Goal: Information Seeking & Learning: Learn about a topic

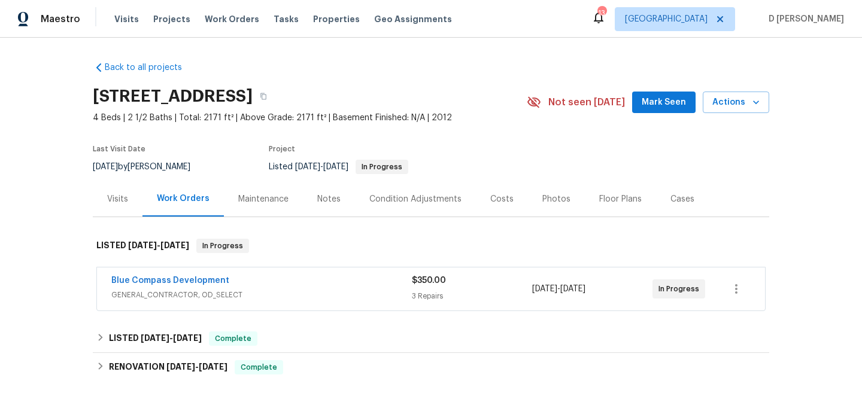
scroll to position [59, 0]
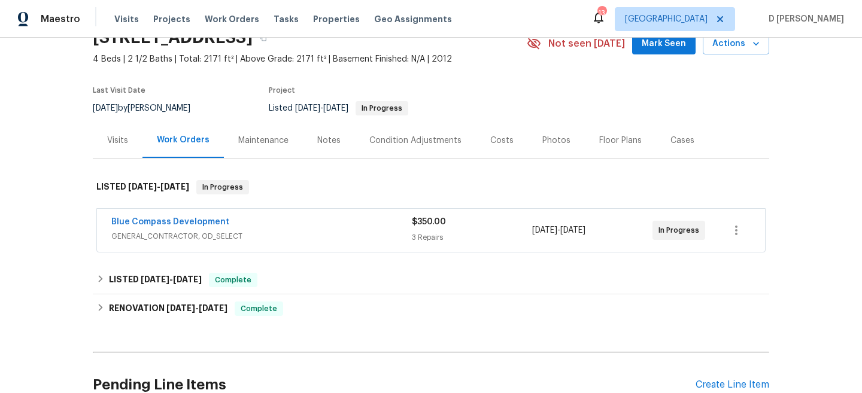
click at [316, 229] on div "Blue Compass Development" at bounding box center [261, 223] width 301 height 14
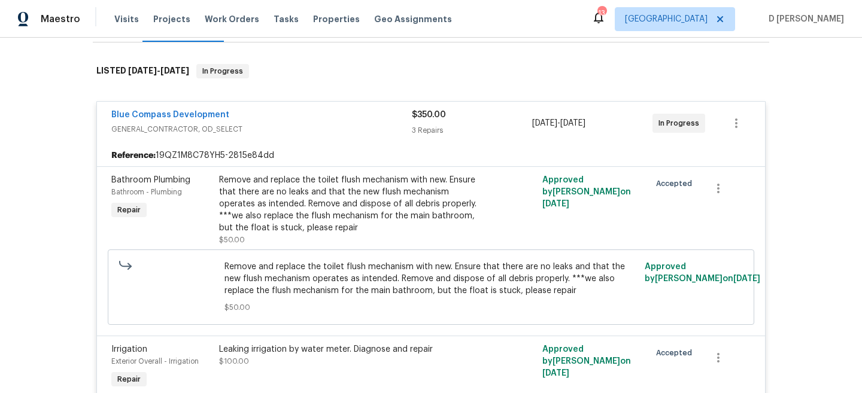
scroll to position [431, 0]
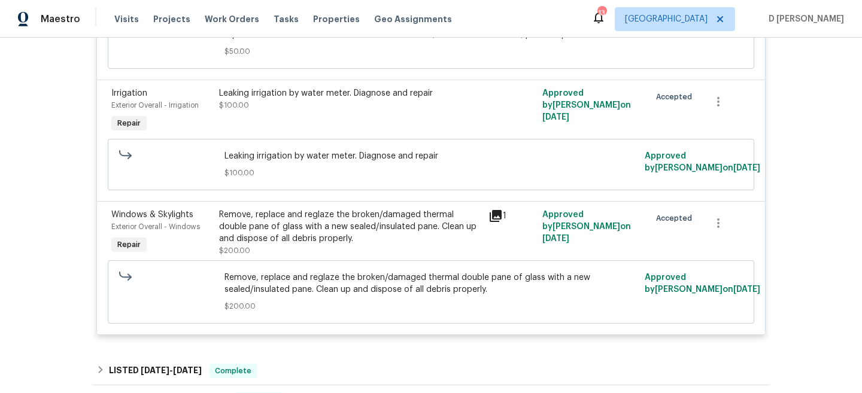
click at [492, 213] on icon at bounding box center [496, 216] width 12 height 12
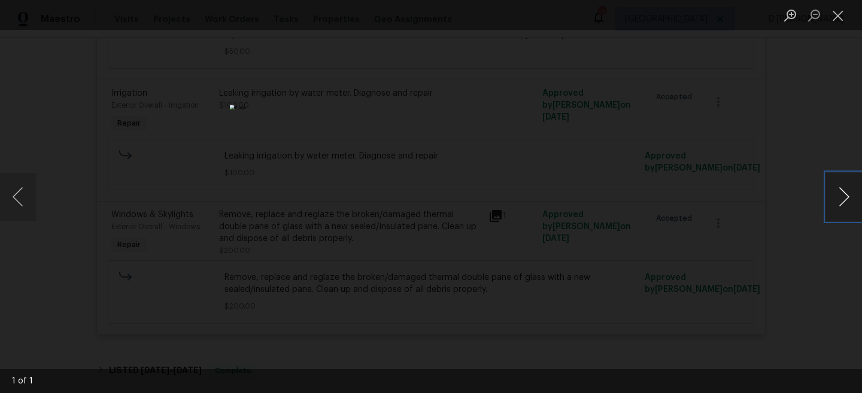
click at [849, 205] on button "Next image" at bounding box center [844, 197] width 36 height 48
click at [840, 24] on button "Close lightbox" at bounding box center [838, 15] width 24 height 21
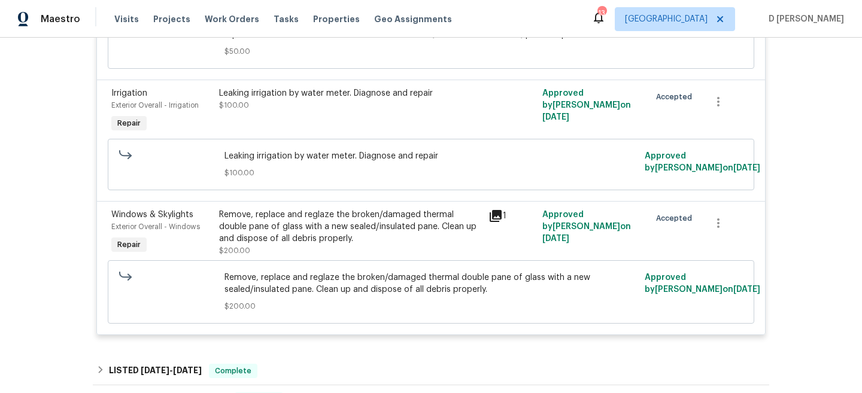
click at [497, 219] on icon at bounding box center [496, 216] width 12 height 12
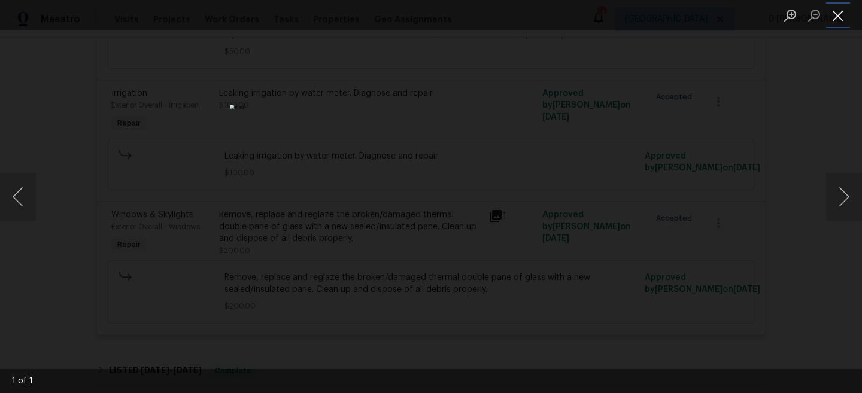
click at [843, 15] on button "Close lightbox" at bounding box center [838, 15] width 24 height 21
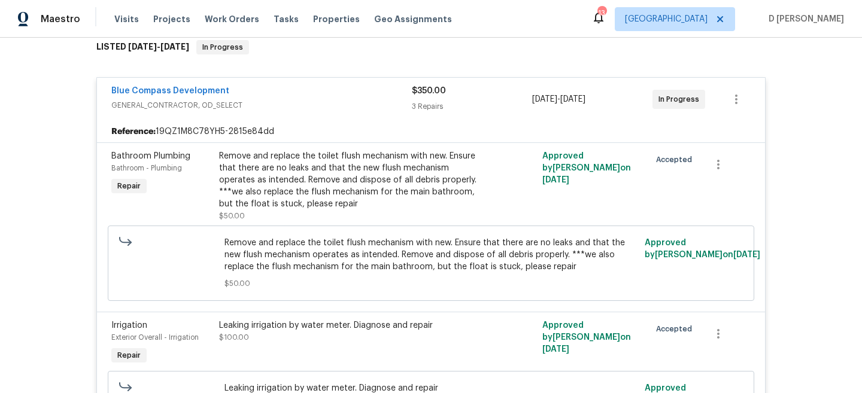
scroll to position [187, 0]
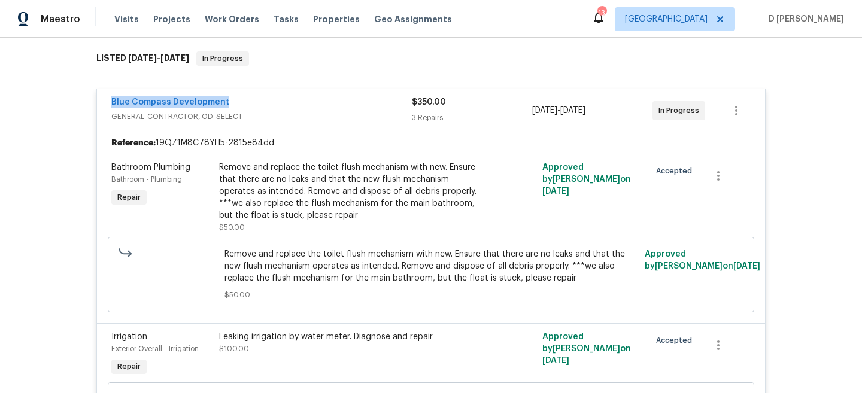
drag, startPoint x: 103, startPoint y: 103, endPoint x: 236, endPoint y: 103, distance: 133.5
click at [236, 103] on div "Blue Compass Development GENERAL_CONTRACTOR, OD_SELECT $350.00 3 Repairs [DATE]…" at bounding box center [431, 110] width 668 height 43
copy link "Blue Compass Development"
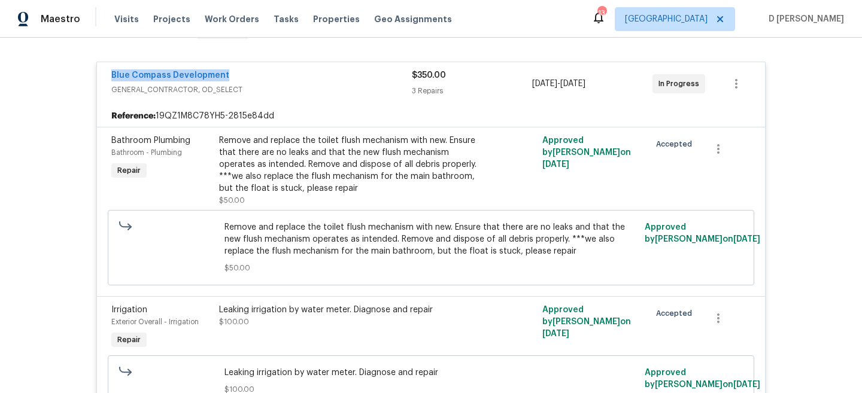
scroll to position [175, 0]
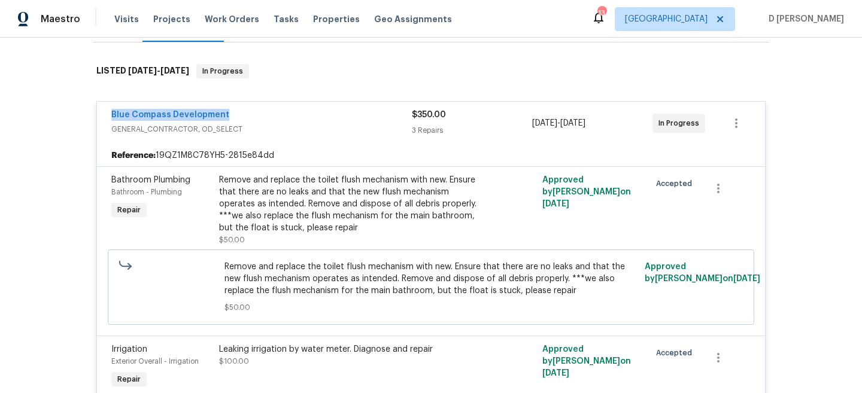
click at [183, 134] on span "GENERAL_CONTRACTOR, OD_SELECT" at bounding box center [261, 129] width 301 height 12
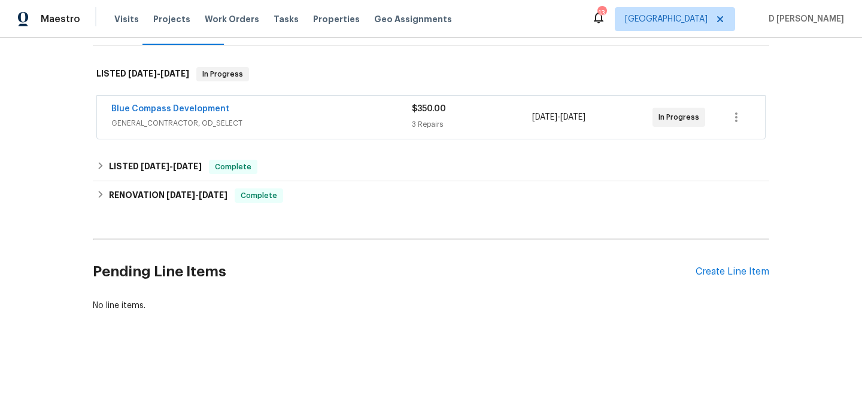
scroll to position [172, 0]
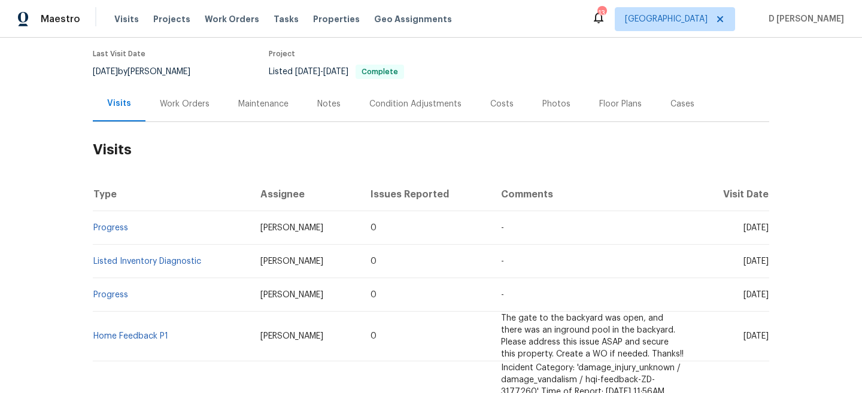
scroll to position [101, 0]
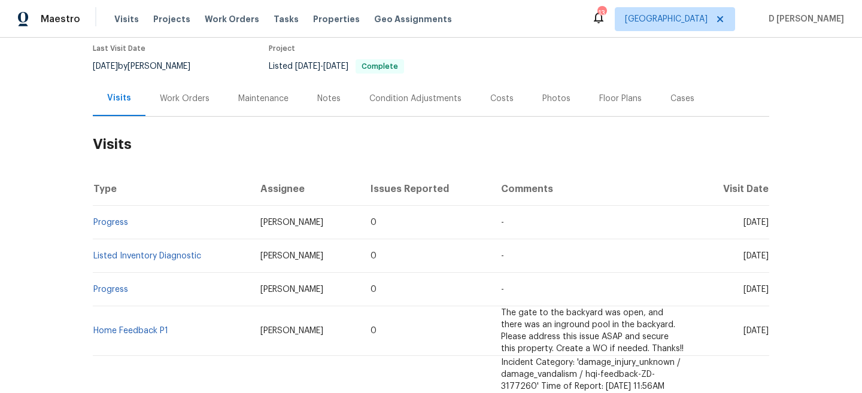
click at [188, 100] on div "Work Orders" at bounding box center [185, 99] width 50 height 12
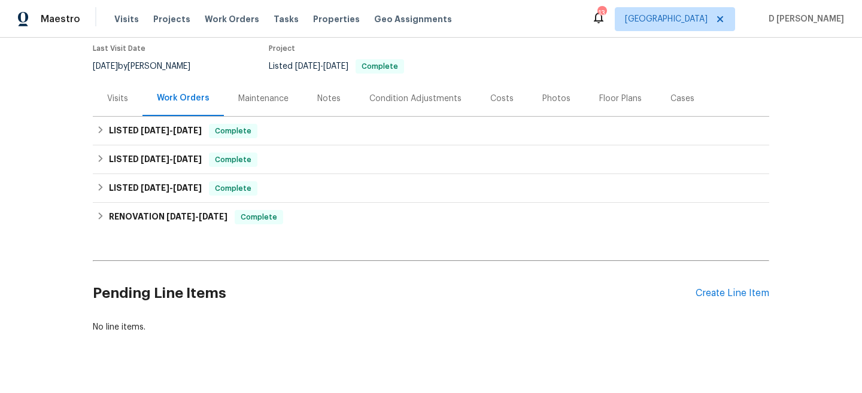
click at [104, 106] on div "Visits" at bounding box center [118, 98] width 50 height 35
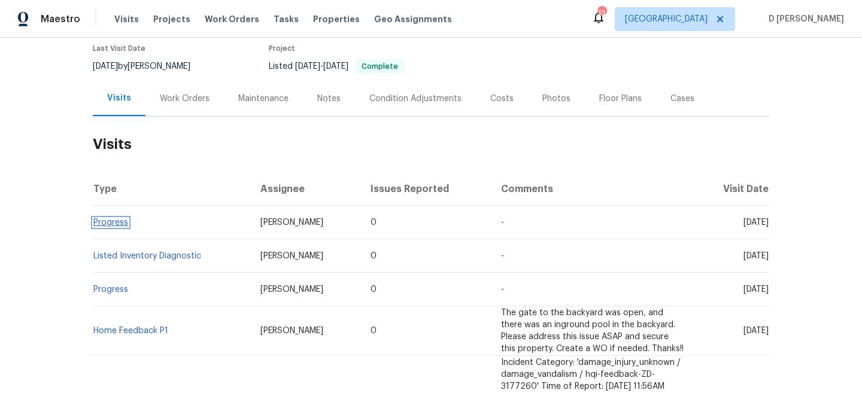
click at [114, 223] on link "Progress" at bounding box center [110, 223] width 35 height 8
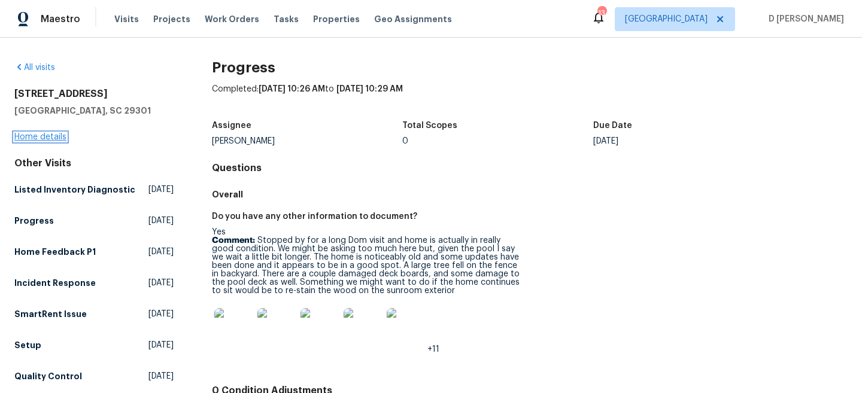
click at [51, 137] on link "Home details" at bounding box center [40, 137] width 52 height 8
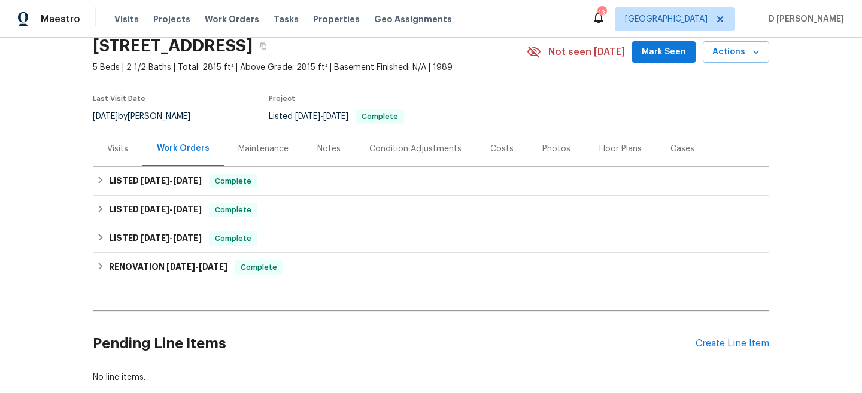
scroll to position [51, 0]
click at [109, 146] on div "Visits" at bounding box center [117, 148] width 21 height 12
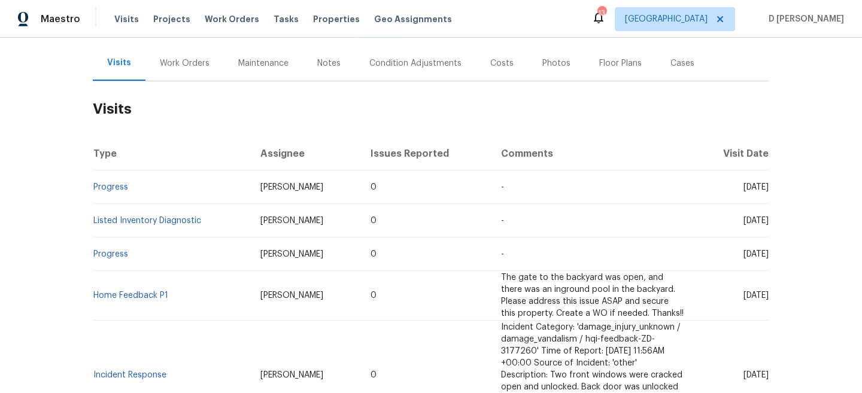
scroll to position [137, 0]
click at [110, 186] on link "Progress" at bounding box center [110, 186] width 35 height 8
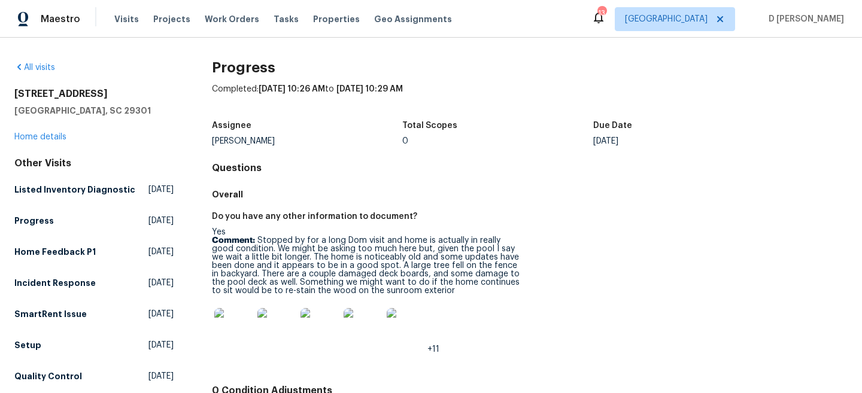
scroll to position [41, 0]
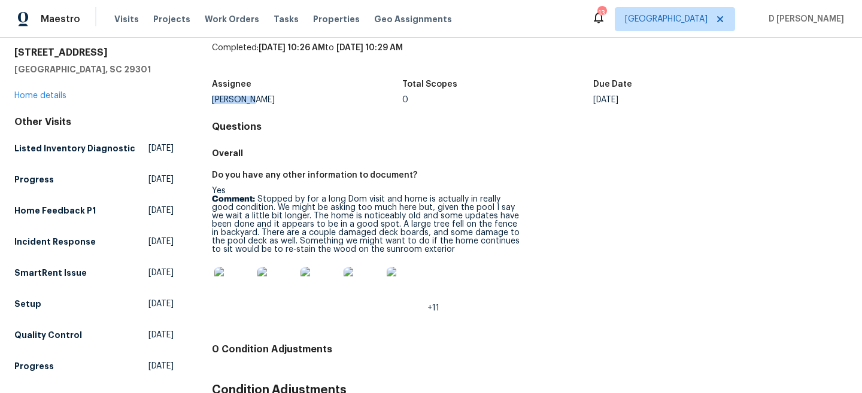
drag, startPoint x: 210, startPoint y: 101, endPoint x: 285, endPoint y: 101, distance: 74.8
click at [285, 101] on div "All visits 909 Burkshire Ct Spartanburg, SC 29301 Home details Other Visits Lis…" at bounding box center [430, 265] width 833 height 491
copy div "Alex Baum"
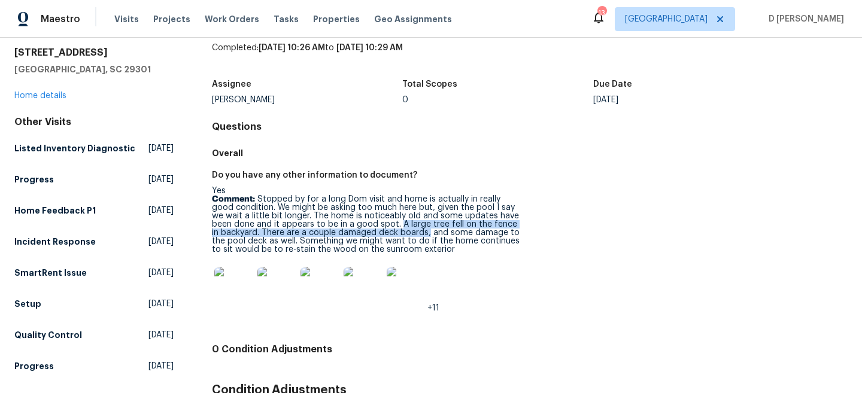
drag, startPoint x: 375, startPoint y: 223, endPoint x: 418, endPoint y: 235, distance: 44.0
click at [418, 235] on p "Comment: Stopped by for a long Dom visit and home is actually in really good co…" at bounding box center [366, 224] width 308 height 59
copy p "A large tree fell on the fence in backyard. There are a couple damaged deck boa…"
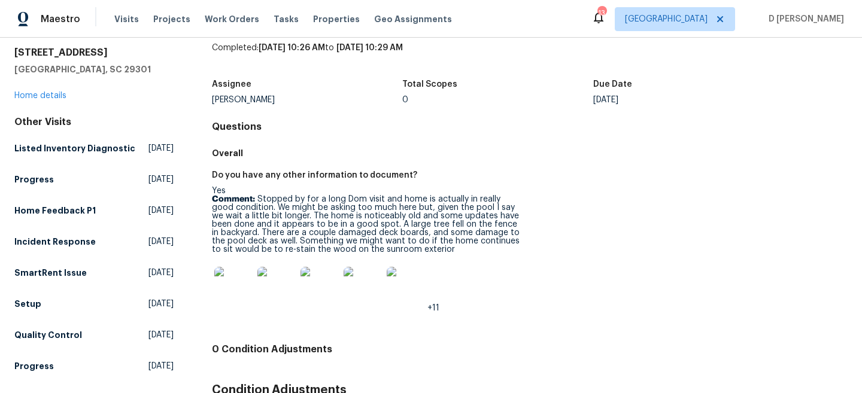
click at [430, 239] on p "Comment: Stopped by for a long Dom visit and home is actually in really good co…" at bounding box center [366, 224] width 308 height 59
drag, startPoint x: 426, startPoint y: 232, endPoint x: 282, endPoint y: 242, distance: 144.7
click at [282, 242] on p "Comment: Stopped by for a long Dom visit and home is actually in really good co…" at bounding box center [366, 224] width 308 height 59
copy p "nd some damage to the pool deck as well."
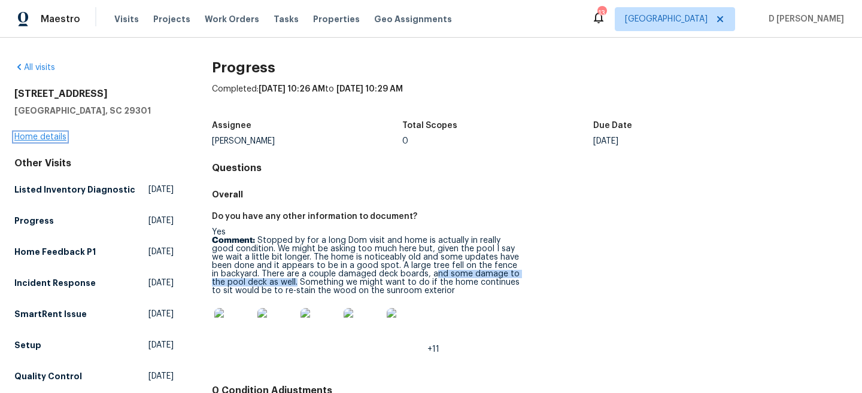
click at [47, 140] on link "Home details" at bounding box center [40, 137] width 52 height 8
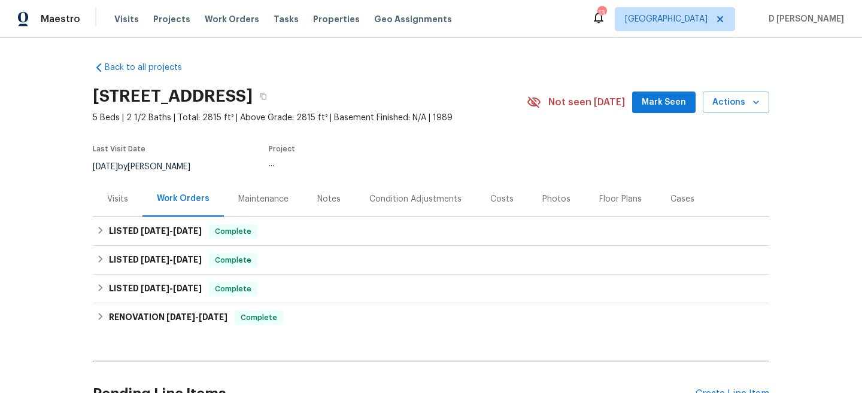
click at [110, 198] on div "Visits" at bounding box center [117, 199] width 21 height 12
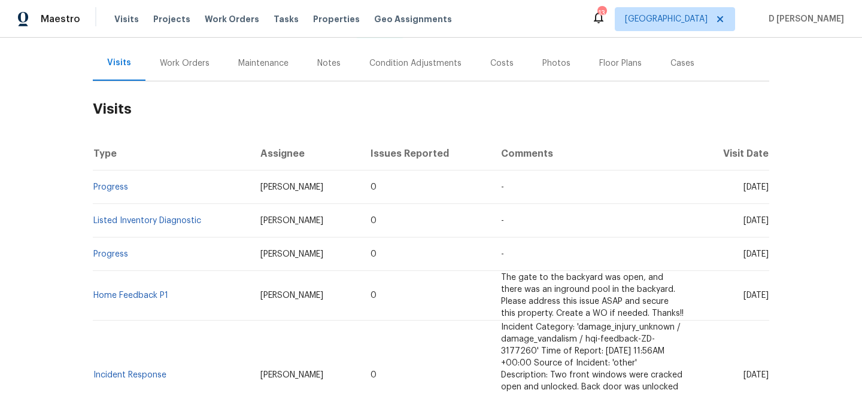
scroll to position [137, 0]
drag, startPoint x: 134, startPoint y: 190, endPoint x: 93, endPoint y: 189, distance: 40.1
click at [93, 189] on td "Progress" at bounding box center [172, 187] width 158 height 34
copy link "Progress"
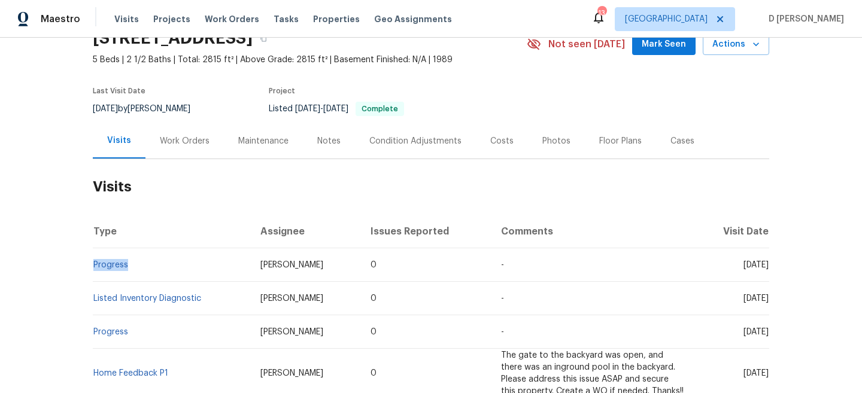
scroll to position [71, 0]
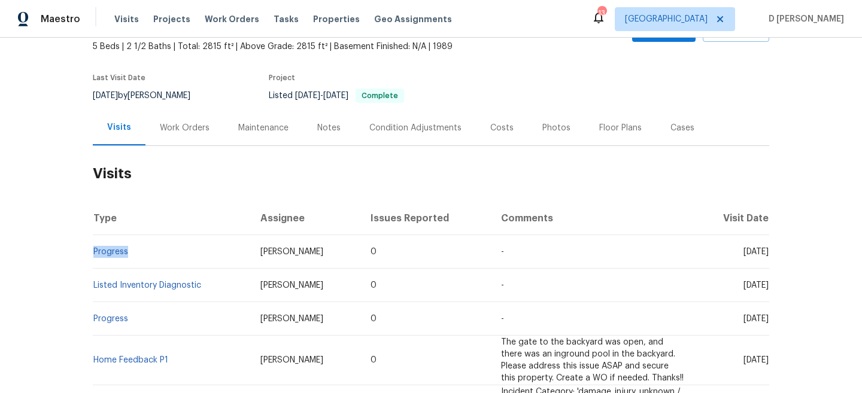
drag, startPoint x: 719, startPoint y: 251, endPoint x: 747, endPoint y: 251, distance: 28.1
click at [747, 251] on span "Mon, Sep 08 2025" at bounding box center [756, 252] width 25 height 8
copy span "Sep 08"
click at [174, 130] on div "Work Orders" at bounding box center [185, 128] width 50 height 12
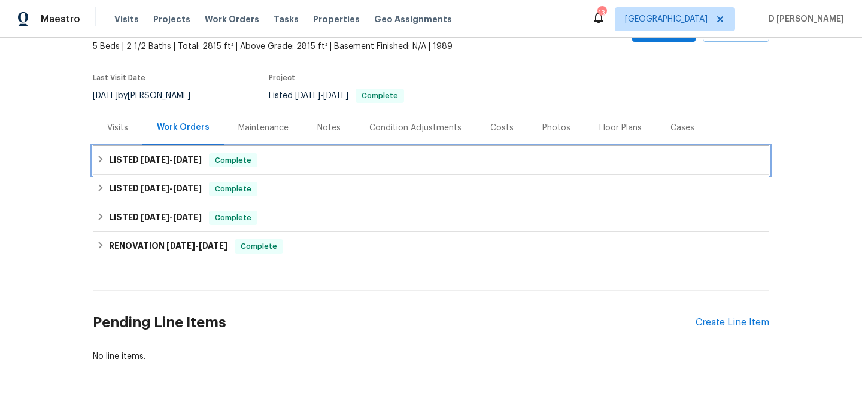
click at [110, 162] on h6 "LISTED 7/30/25 - 8/5/25" at bounding box center [155, 160] width 93 height 14
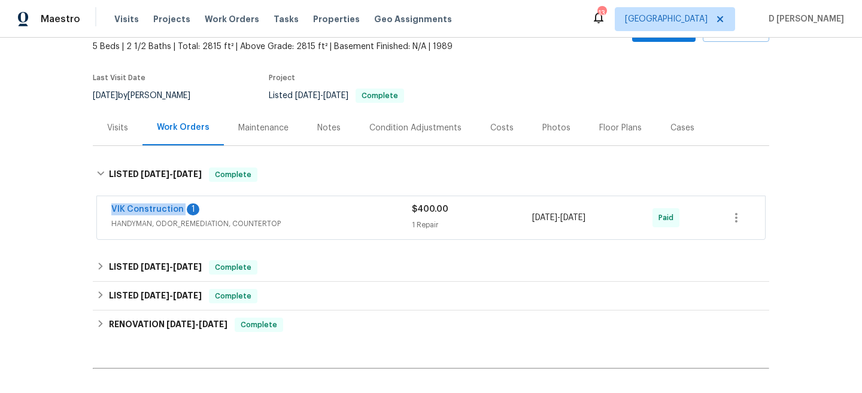
drag, startPoint x: 104, startPoint y: 210, endPoint x: 183, endPoint y: 210, distance: 78.4
click at [183, 210] on div "VIK Construction 1 HANDYMAN, ODOR_REMEDIATION, COUNTERTOP $400.00 1 Repair 7/30…" at bounding box center [431, 217] width 668 height 43
copy link "VIK Construction"
click at [231, 226] on span "HANDYMAN, ODOR_REMEDIATION, COUNTERTOP" at bounding box center [261, 224] width 301 height 12
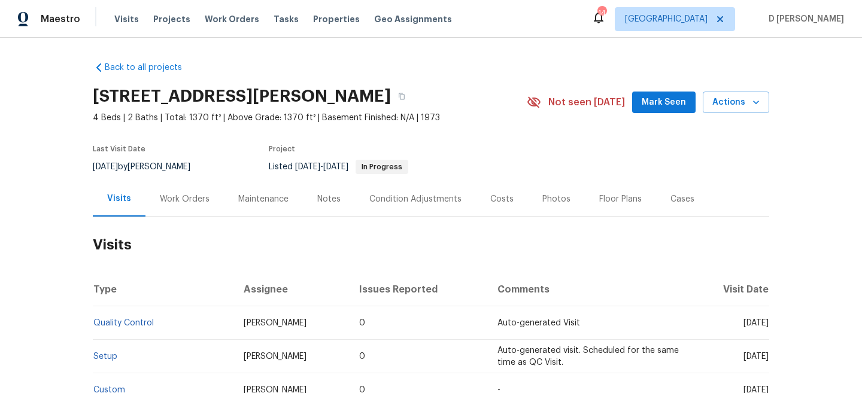
scroll to position [55, 0]
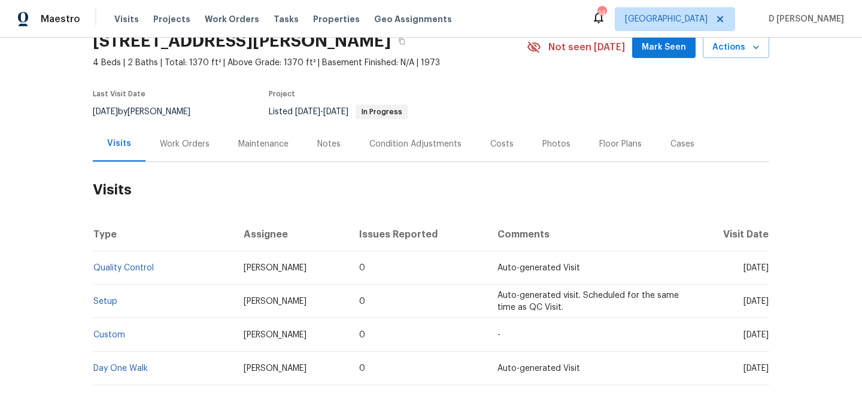
click at [188, 144] on div "Work Orders" at bounding box center [185, 144] width 50 height 12
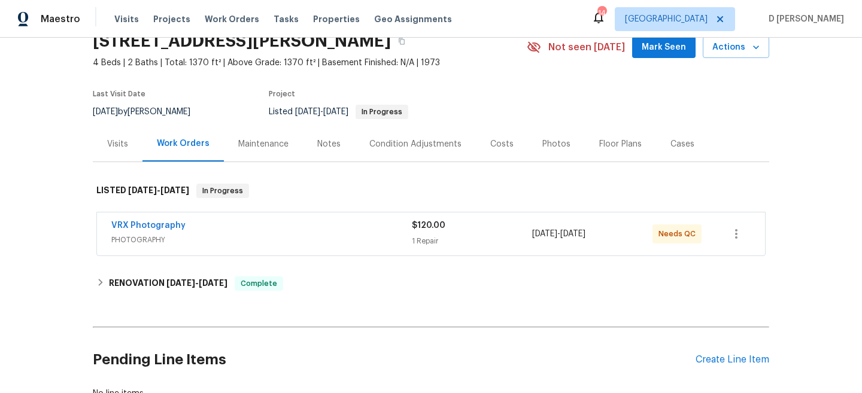
click at [207, 245] on span "PHOTOGRAPHY" at bounding box center [261, 240] width 301 height 12
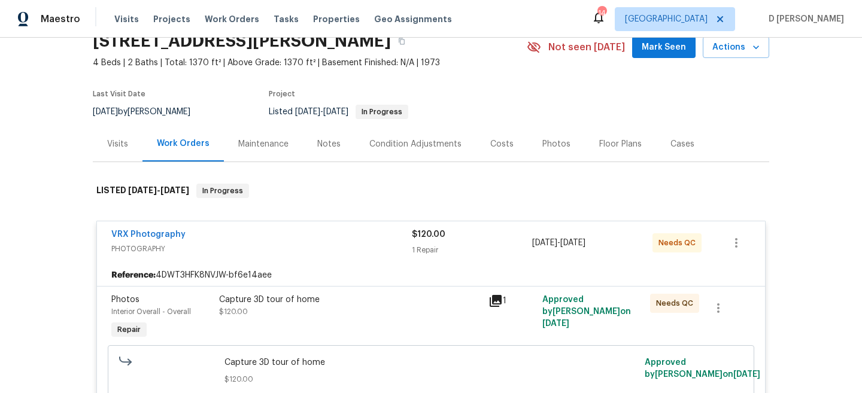
click at [207, 245] on span "PHOTOGRAPHY" at bounding box center [261, 249] width 301 height 12
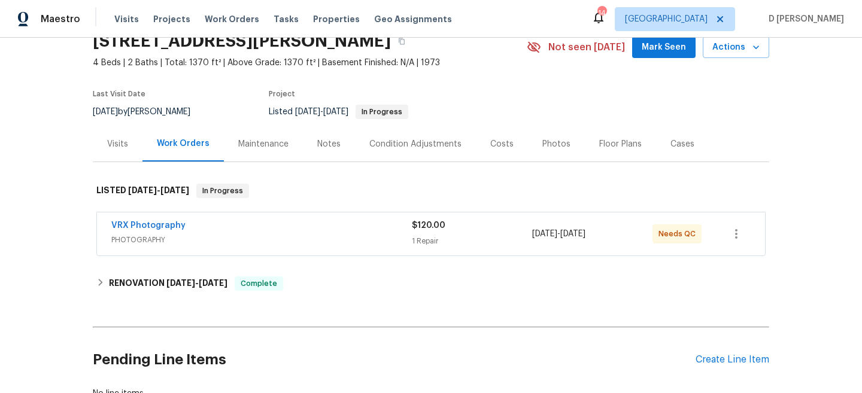
click at [116, 141] on div "Visits" at bounding box center [117, 144] width 21 height 12
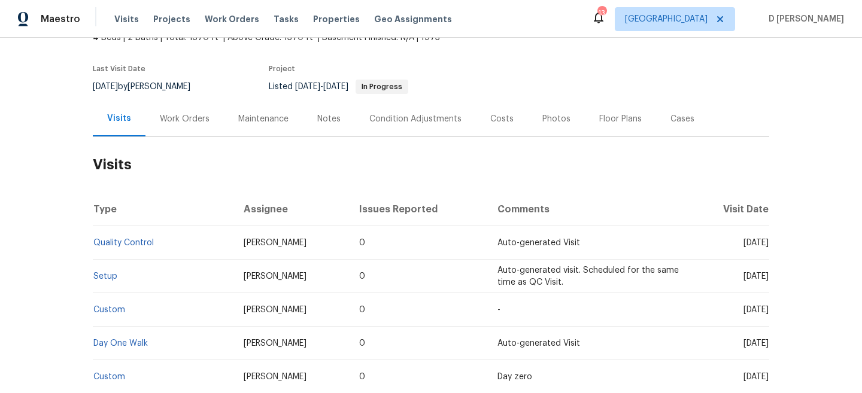
scroll to position [81, 0]
click at [193, 115] on div "Work Orders" at bounding box center [185, 118] width 50 height 12
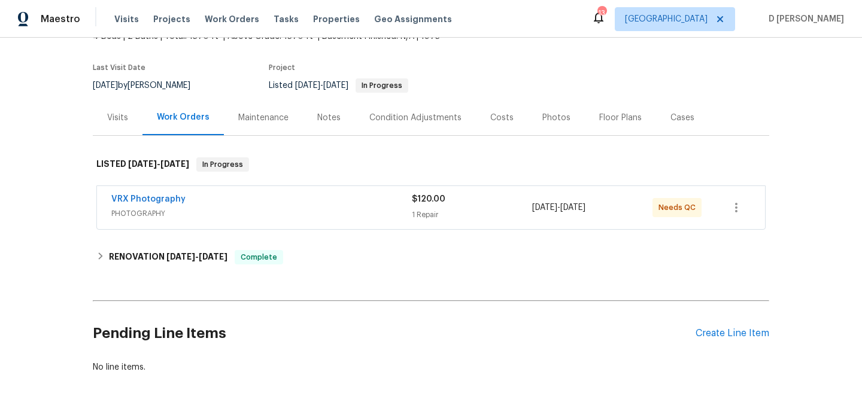
click at [239, 217] on span "PHOTOGRAPHY" at bounding box center [261, 214] width 301 height 12
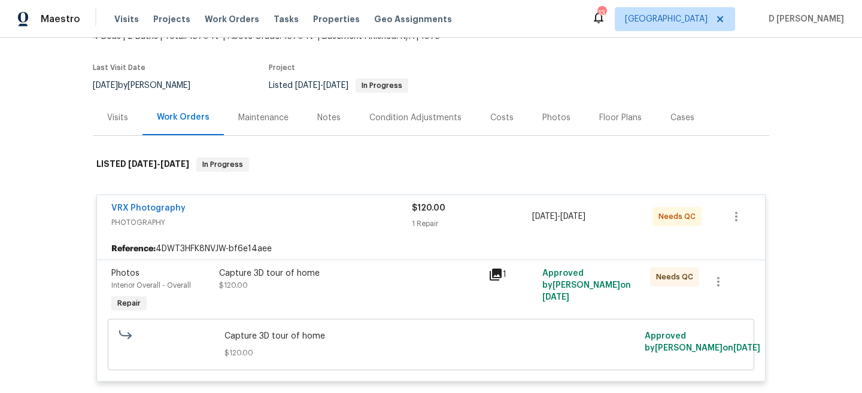
scroll to position [124, 0]
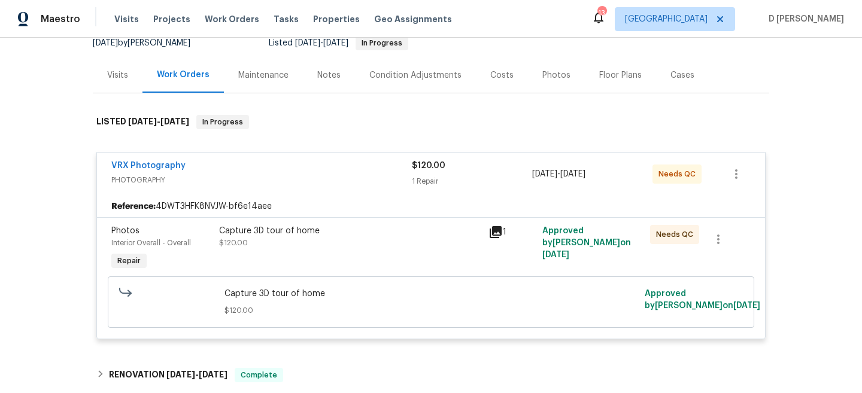
click at [184, 183] on span "PHOTOGRAPHY" at bounding box center [261, 180] width 301 height 12
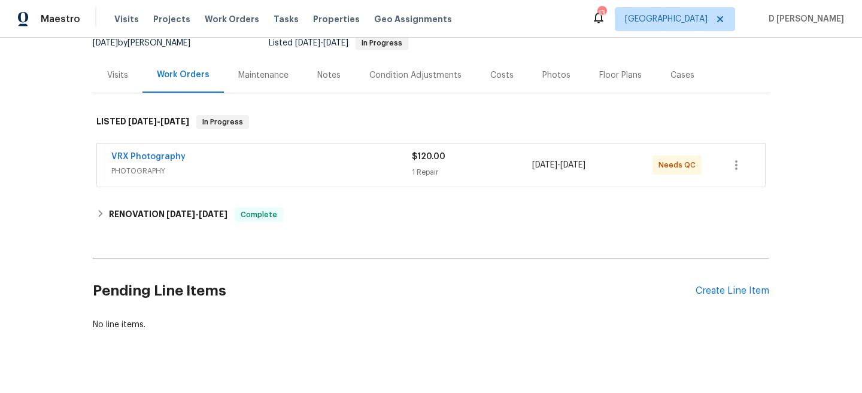
scroll to position [143, 0]
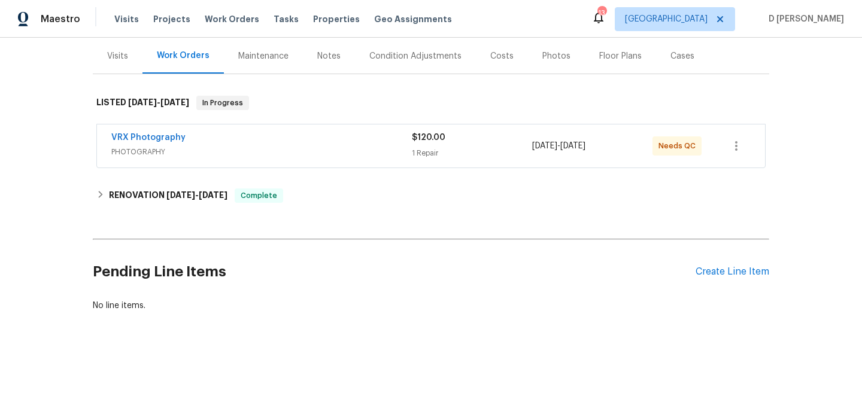
click at [119, 54] on div "Visits" at bounding box center [117, 56] width 21 height 12
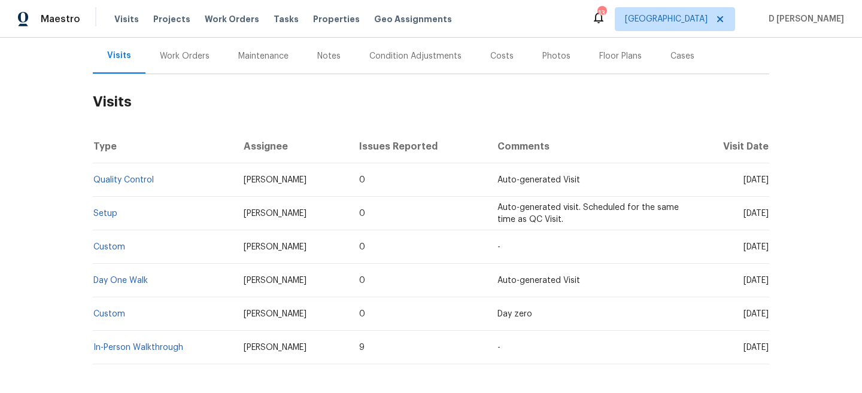
drag, startPoint x: 717, startPoint y: 178, endPoint x: 744, endPoint y: 179, distance: 26.9
click at [745, 179] on span "Wed, Sep 03 2025" at bounding box center [756, 180] width 25 height 8
drag, startPoint x: 719, startPoint y: 180, endPoint x: 748, endPoint y: 180, distance: 28.7
click at [748, 180] on span "[DATE]" at bounding box center [756, 180] width 25 height 8
copy span "Sep 03"
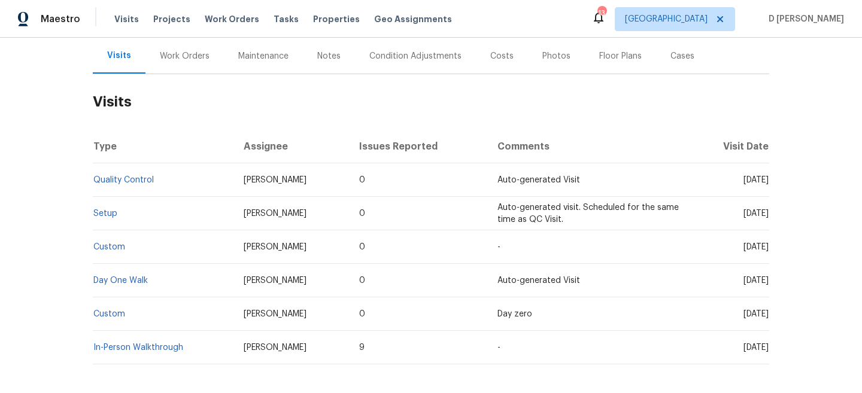
click at [179, 57] on div "Work Orders" at bounding box center [185, 56] width 50 height 12
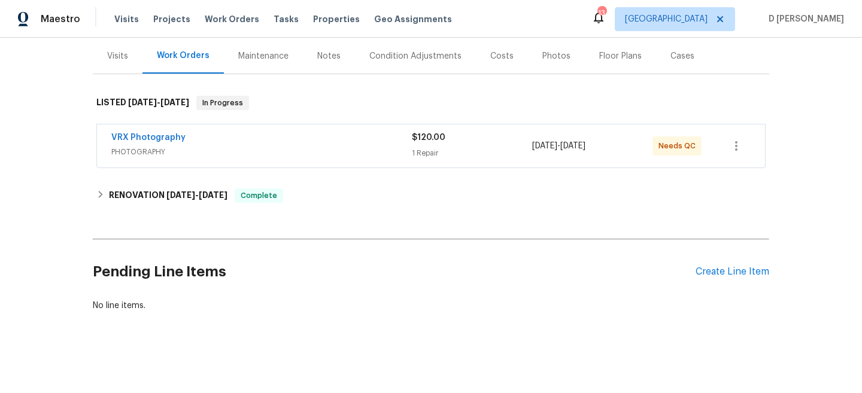
click at [117, 50] on div "Visits" at bounding box center [117, 56] width 21 height 12
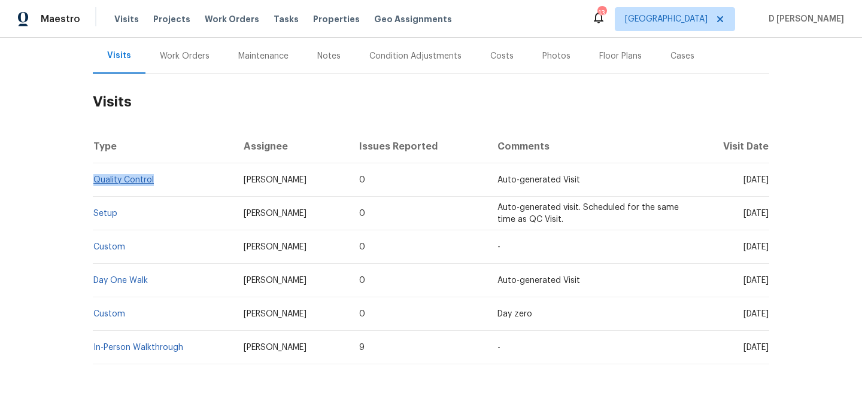
drag, startPoint x: 165, startPoint y: 181, endPoint x: 94, endPoint y: 181, distance: 71.2
click at [94, 181] on td "Quality Control" at bounding box center [163, 180] width 141 height 34
copy link "Quality Control"
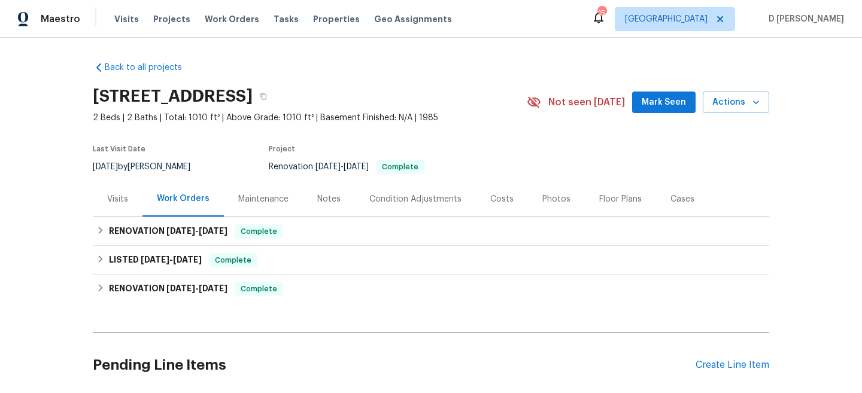
click at [111, 195] on div "Visits" at bounding box center [118, 198] width 50 height 35
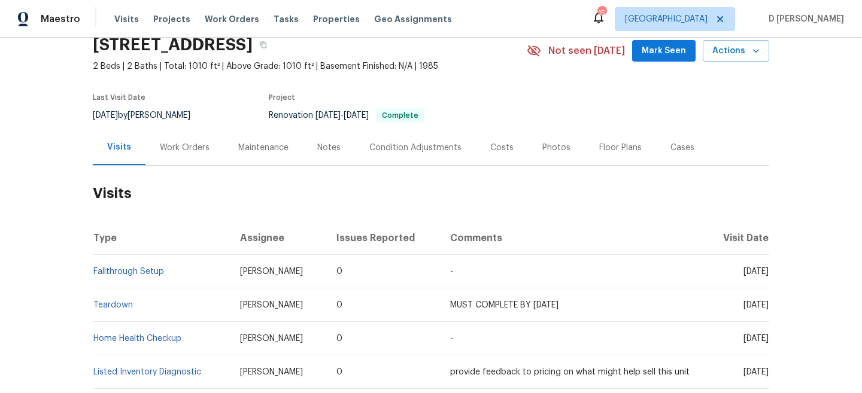
scroll to position [52, 0]
click at [177, 153] on div "Work Orders" at bounding box center [185, 147] width 50 height 12
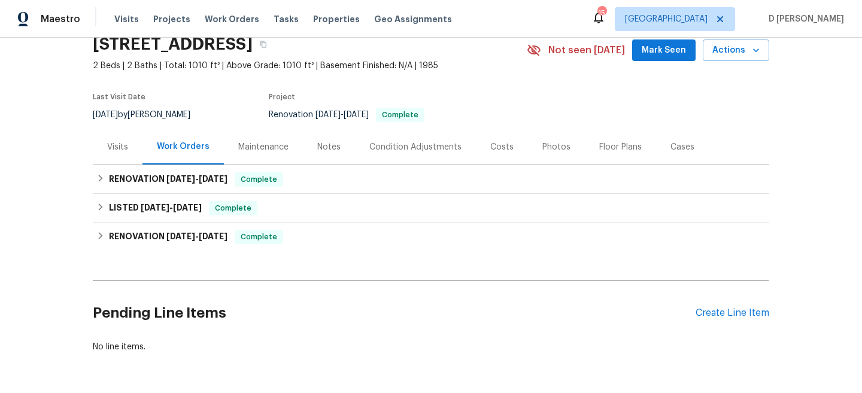
click at [89, 190] on div "Back to all projects 196 Riverbend Dr Unit 103, Altamonte Springs, FL 32714 2 B…" at bounding box center [431, 216] width 862 height 356
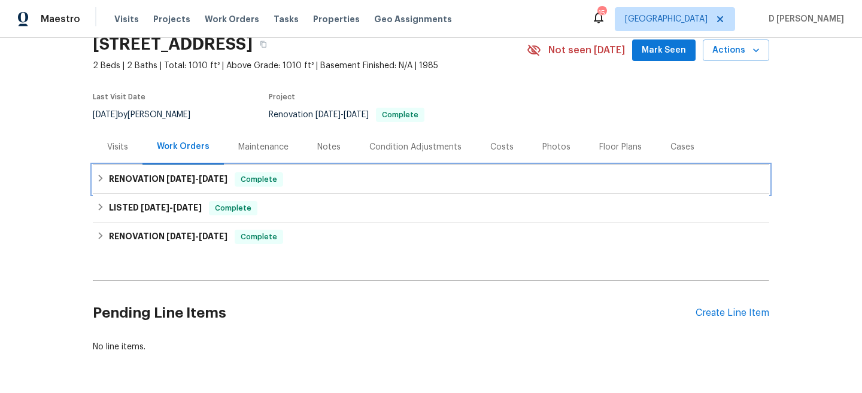
click at [96, 183] on icon at bounding box center [100, 178] width 8 height 8
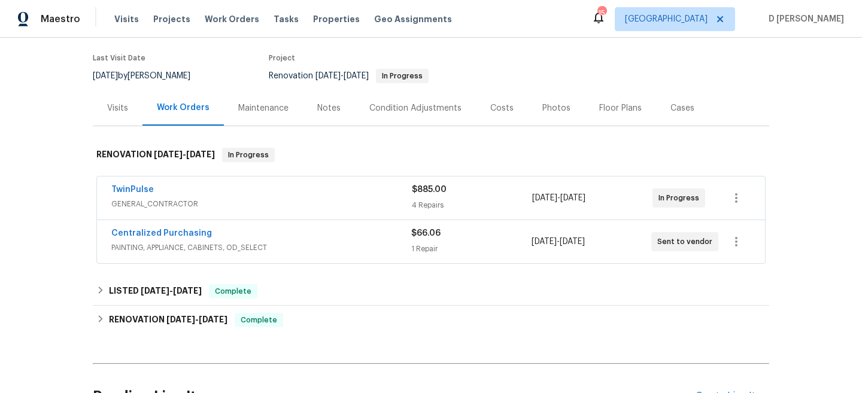
scroll to position [93, 0]
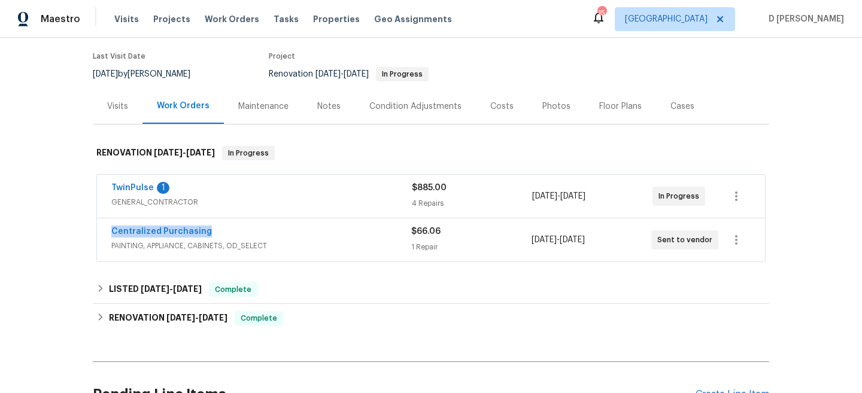
drag, startPoint x: 102, startPoint y: 232, endPoint x: 289, endPoint y: 232, distance: 186.8
click at [289, 232] on div "Centralized Purchasing PAINTING, APPLIANCE, CABINETS, OD_SELECT $66.06 1 Repair…" at bounding box center [431, 240] width 668 height 43
copy link "Centralized Purchasing"
drag, startPoint x: 104, startPoint y: 188, endPoint x: 151, endPoint y: 190, distance: 47.3
click at [151, 190] on div "TwinPulse 1 GENERAL_CONTRACTOR $885.00 4 Repairs [DATE] - [DATE] In Progress" at bounding box center [431, 196] width 668 height 43
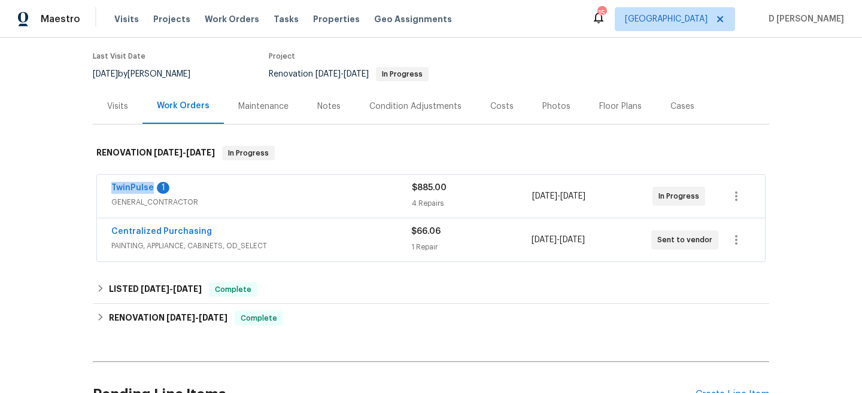
copy link "TwinPulse"
